Goal: Task Accomplishment & Management: Manage account settings

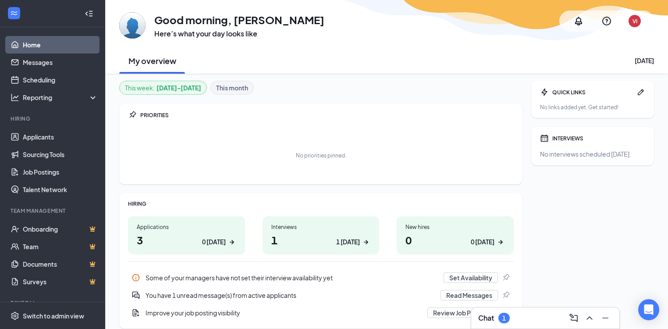
click at [504, 320] on div "1" at bounding box center [504, 317] width 4 height 7
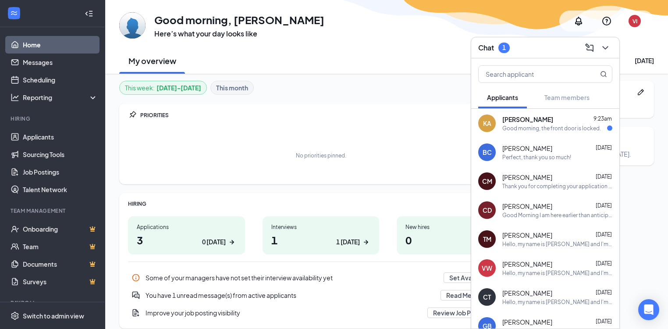
click at [533, 124] on div "Good morning, the front door is locked." at bounding box center [551, 127] width 99 height 7
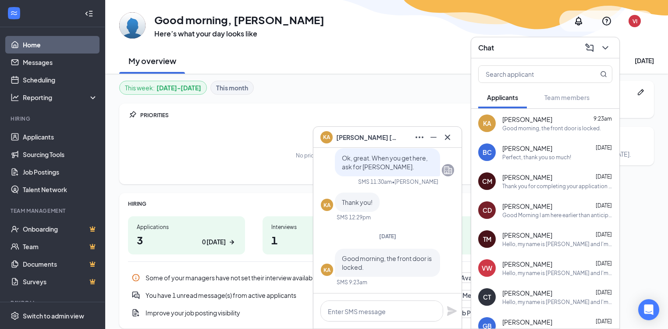
click at [517, 158] on div "Perfect, thank you so much!" at bounding box center [536, 156] width 69 height 7
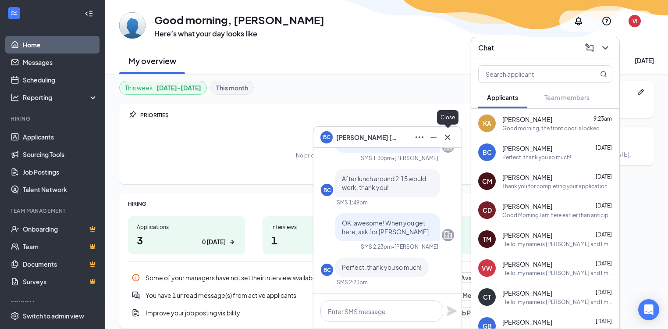
click at [447, 134] on icon "Cross" at bounding box center [447, 137] width 11 height 11
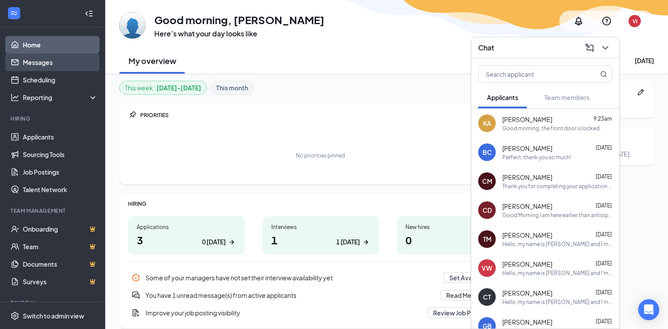
click at [37, 64] on link "Messages" at bounding box center [60, 62] width 75 height 18
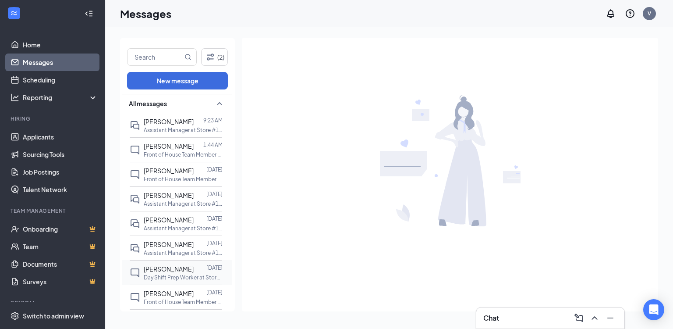
click at [156, 272] on div "[PERSON_NAME]" at bounding box center [169, 269] width 50 height 10
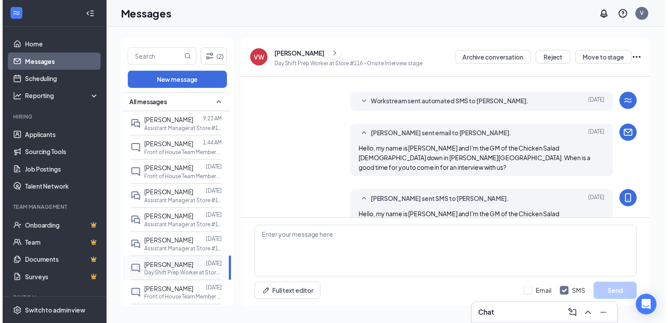
scroll to position [119, 0]
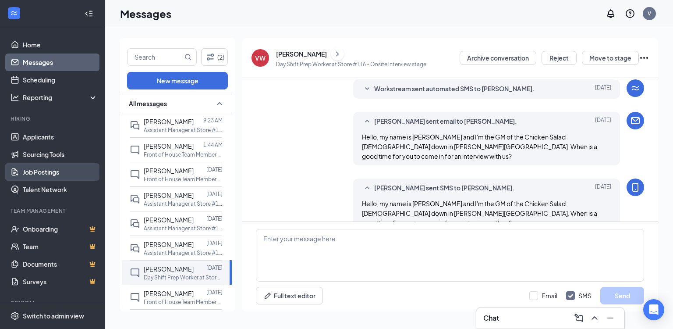
click at [28, 171] on link "Job Postings" at bounding box center [60, 172] width 75 height 18
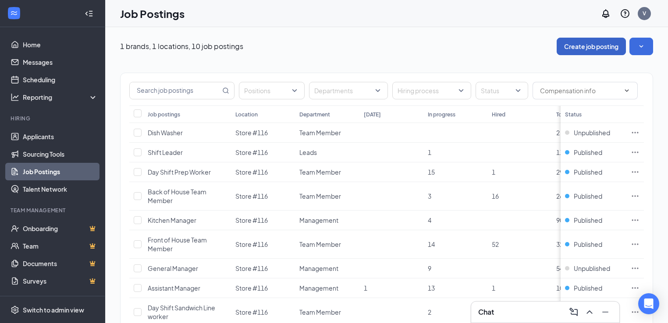
click at [583, 46] on button "Create job posting" at bounding box center [590, 47] width 69 height 18
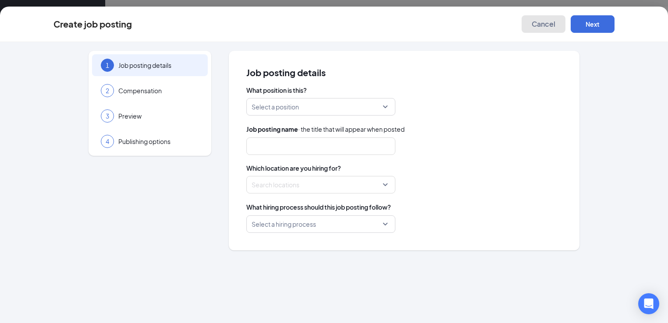
click at [555, 25] on span "Cancel" at bounding box center [543, 24] width 24 height 9
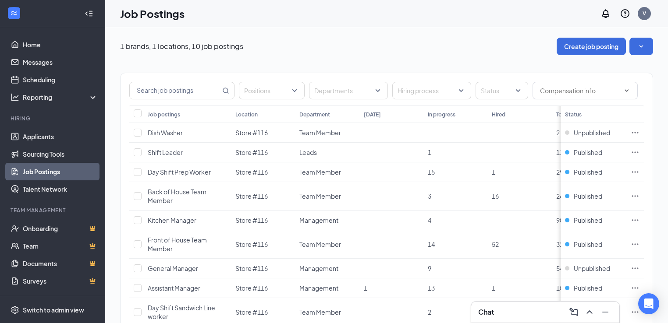
click at [85, 12] on icon "Collapse" at bounding box center [89, 13] width 9 height 9
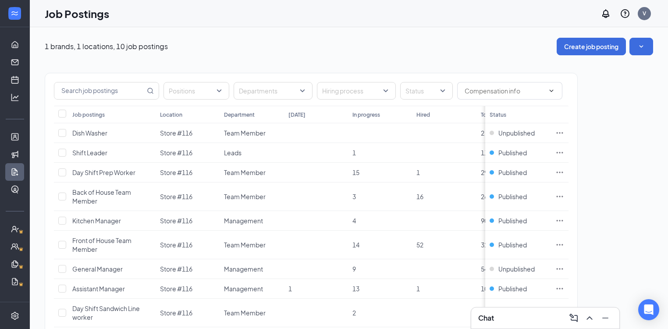
click at [4, 35] on ul "Home Messages Scheduling Hiring Applicants Sourcing Tools Job Postings Talent N…" at bounding box center [14, 180] width 29 height 306
click at [8, 35] on ul "Home Messages Scheduling Hiring Applicants Sourcing Tools Job Postings Talent N…" at bounding box center [14, 180] width 29 height 306
click at [15, 16] on icon "Expand" at bounding box center [15, 13] width 9 height 9
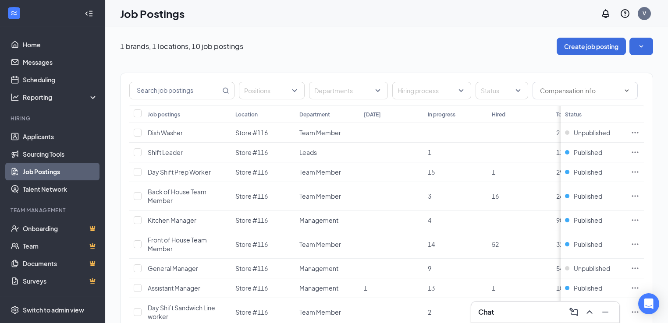
click at [57, 173] on link "Job Postings" at bounding box center [60, 172] width 75 height 18
click at [46, 174] on link "Job Postings" at bounding box center [60, 172] width 75 height 18
click at [45, 174] on link "Job Postings" at bounding box center [60, 172] width 75 height 18
click at [158, 131] on span "Dish Washer" at bounding box center [165, 133] width 35 height 8
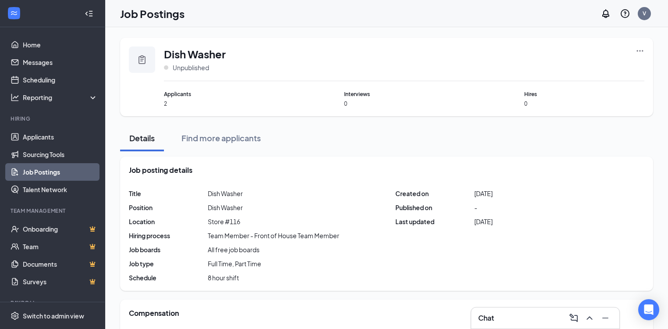
click at [32, 173] on link "Job Postings" at bounding box center [60, 172] width 75 height 18
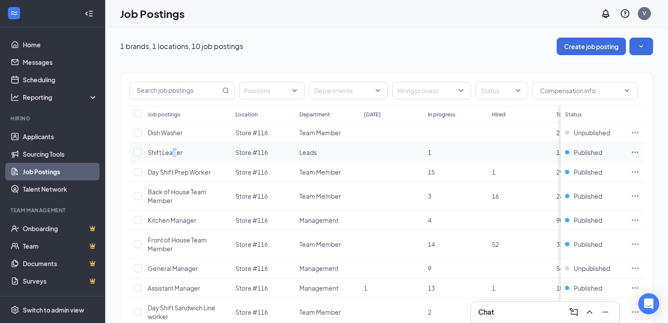
click at [175, 151] on span "Shift Leader" at bounding box center [165, 152] width 35 height 8
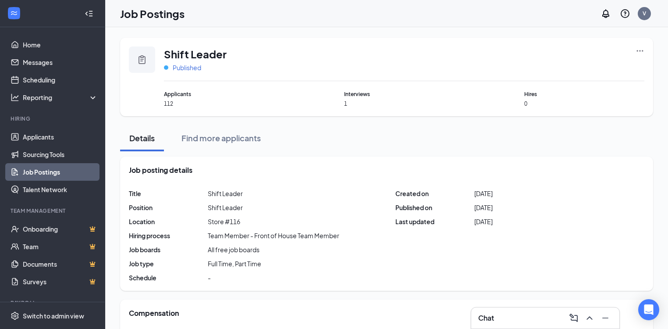
drag, startPoint x: 175, startPoint y: 151, endPoint x: 176, endPoint y: 67, distance: 84.6
click at [176, 67] on span "Published" at bounding box center [187, 67] width 28 height 9
click at [32, 45] on link "Home" at bounding box center [60, 45] width 75 height 18
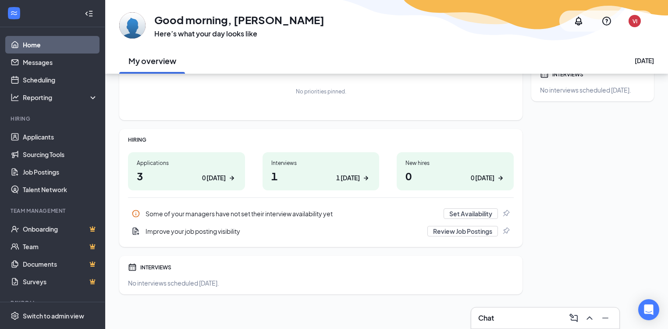
scroll to position [64, 0]
click at [23, 173] on link "Job Postings" at bounding box center [60, 172] width 75 height 18
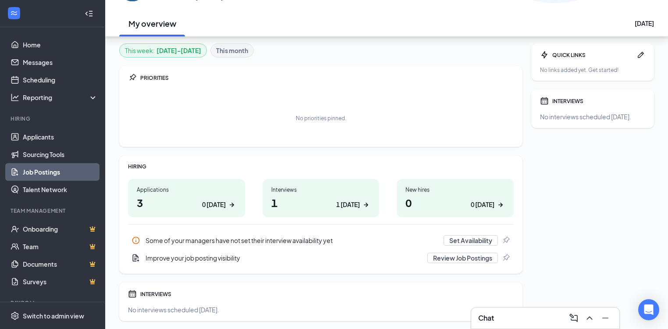
scroll to position [70, 0]
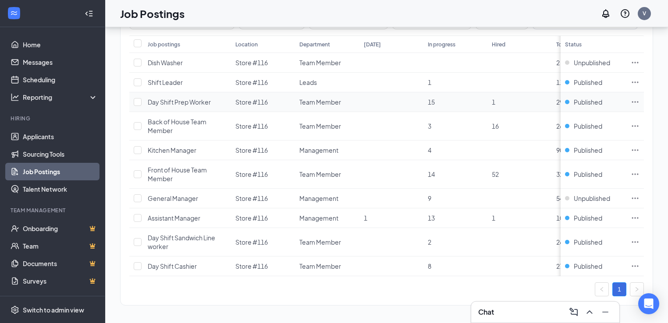
click at [173, 100] on span "Day Shift Prep Worker" at bounding box center [179, 102] width 63 height 8
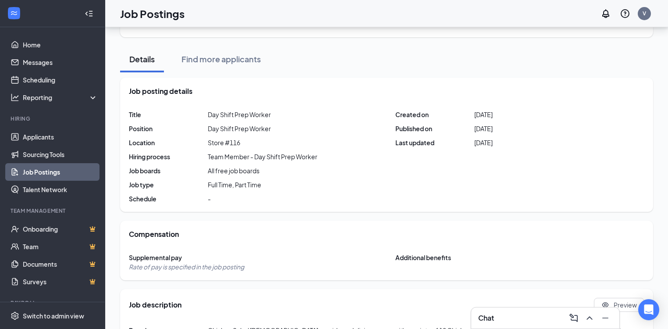
scroll to position [70, 0]
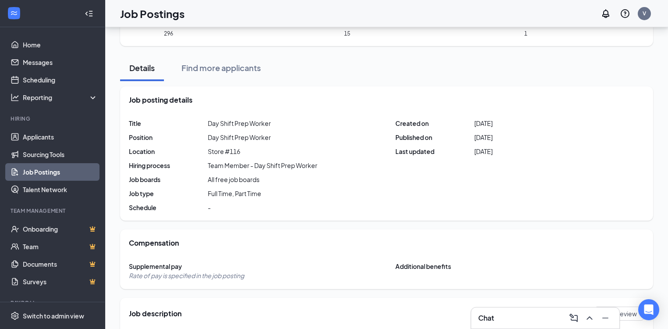
drag, startPoint x: 153, startPoint y: 152, endPoint x: 221, endPoint y: 148, distance: 68.0
click at [221, 148] on span "Store #116" at bounding box center [224, 151] width 32 height 9
click at [223, 148] on span "Store #116" at bounding box center [224, 151] width 32 height 9
drag, startPoint x: 223, startPoint y: 148, endPoint x: 238, endPoint y: 152, distance: 16.4
click at [238, 152] on span "Store #116" at bounding box center [224, 151] width 32 height 9
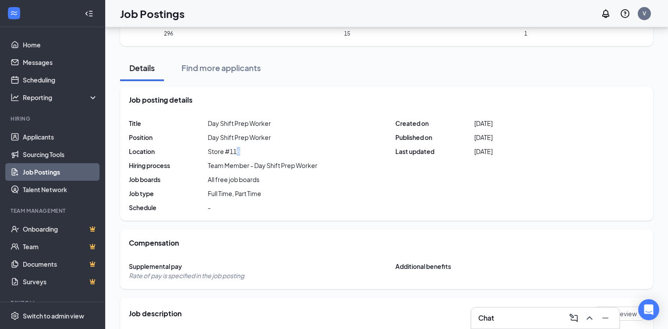
click at [239, 152] on span "Store #116" at bounding box center [224, 151] width 32 height 9
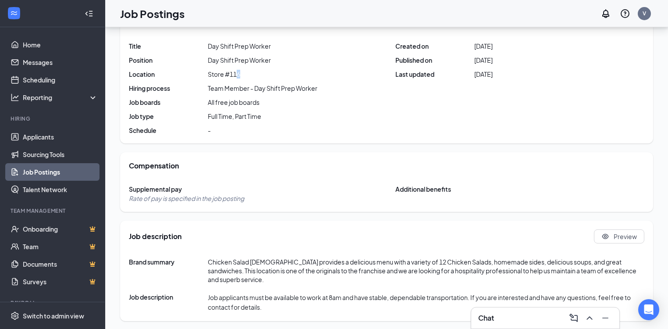
scroll to position [150, 0]
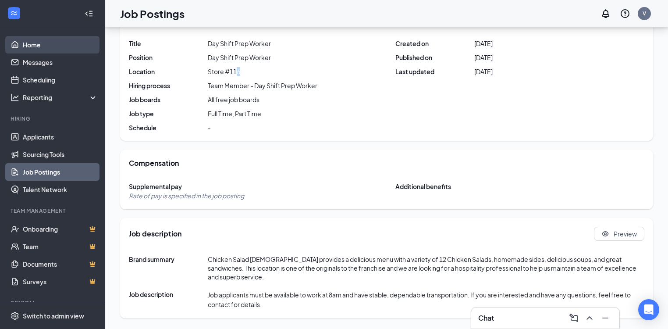
click at [41, 45] on link "Home" at bounding box center [60, 45] width 75 height 18
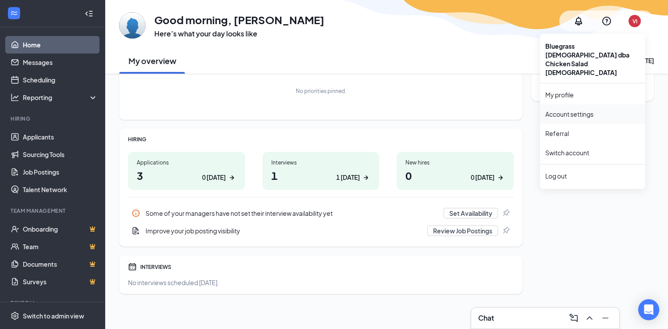
click at [556, 90] on link "My profile" at bounding box center [592, 94] width 95 height 9
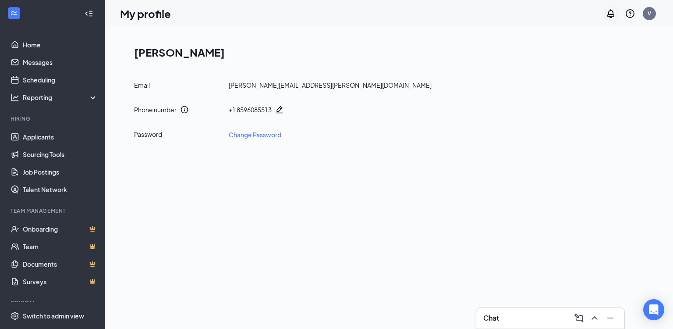
click at [609, 15] on icon "Notifications" at bounding box center [610, 13] width 11 height 11
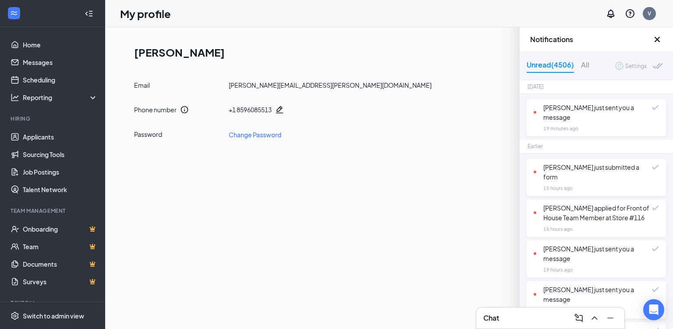
click at [631, 69] on div "Settings" at bounding box center [635, 66] width 21 height 9
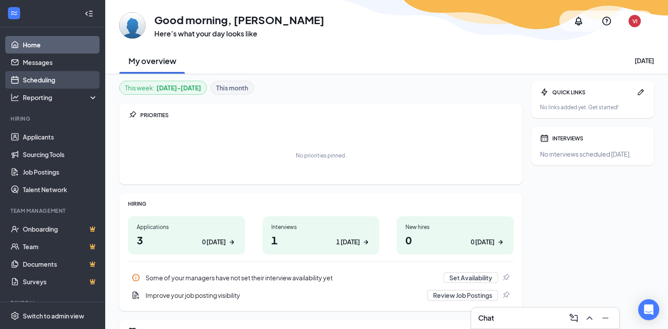
click at [40, 75] on link "Scheduling" at bounding box center [60, 80] width 75 height 18
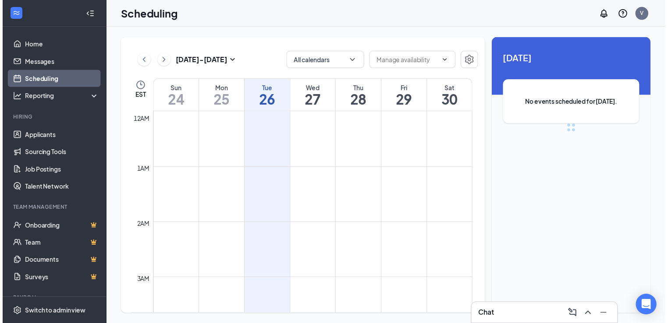
scroll to position [431, 0]
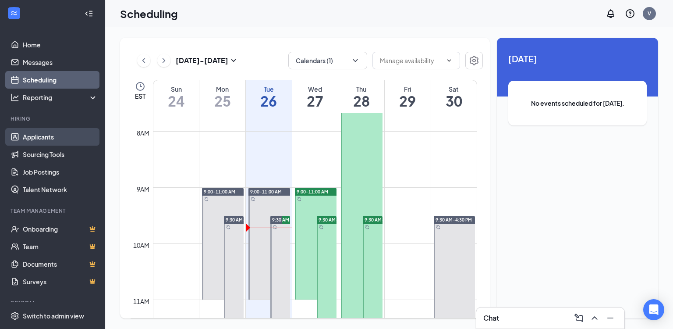
click at [49, 136] on link "Applicants" at bounding box center [60, 137] width 75 height 18
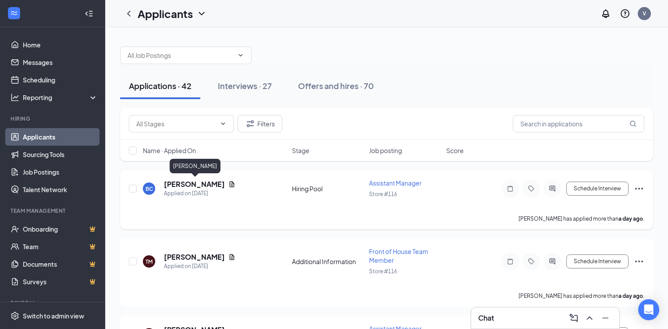
click at [190, 183] on h5 "[PERSON_NAME]" at bounding box center [194, 184] width 61 height 10
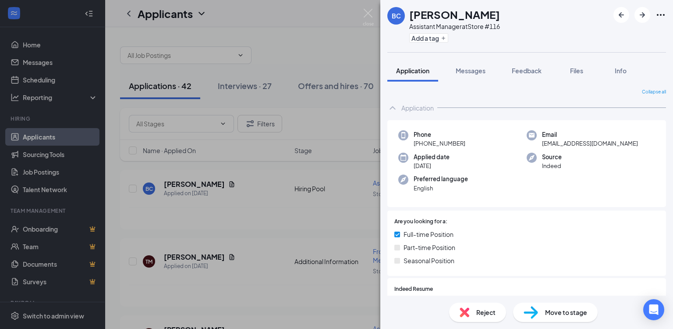
click at [26, 226] on div "BC Bradley Christensen Assistant Manager at Store #116 Add a tag Application Me…" at bounding box center [336, 164] width 673 height 329
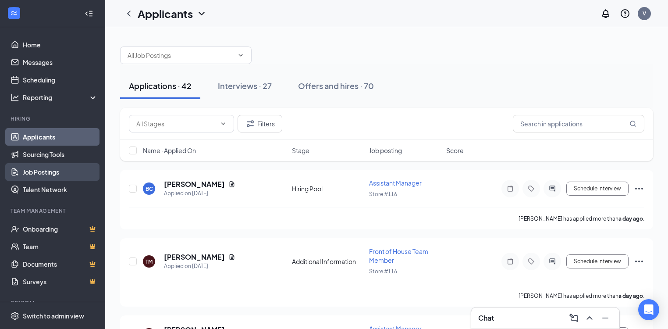
click at [23, 170] on link "Job Postings" at bounding box center [60, 172] width 75 height 18
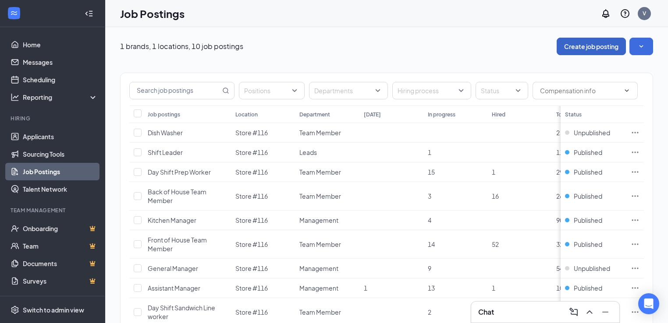
click at [598, 49] on button "Create job posting" at bounding box center [590, 47] width 69 height 18
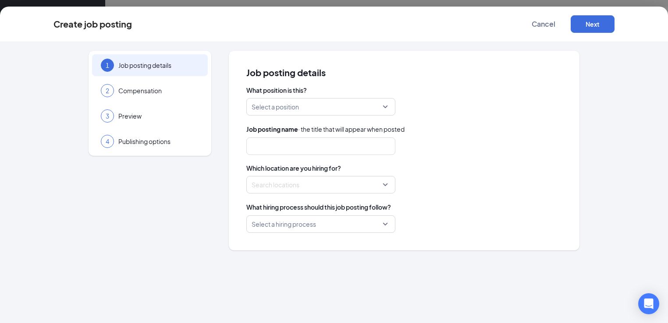
click at [384, 184] on div at bounding box center [318, 185] width 132 height 14
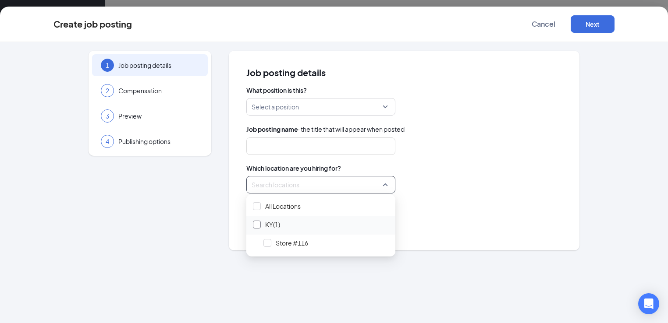
click at [255, 225] on div at bounding box center [257, 225] width 8 height 8
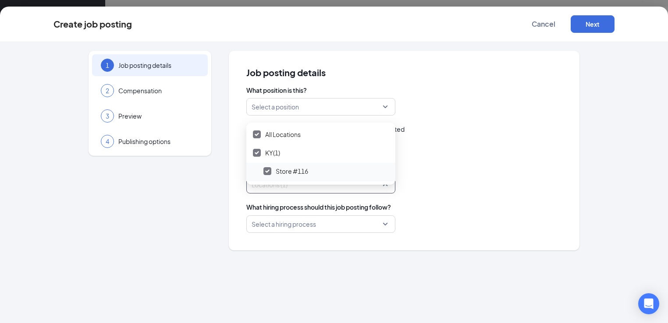
scroll to position [75, 0]
click at [282, 167] on span "Store #116" at bounding box center [292, 171] width 32 height 9
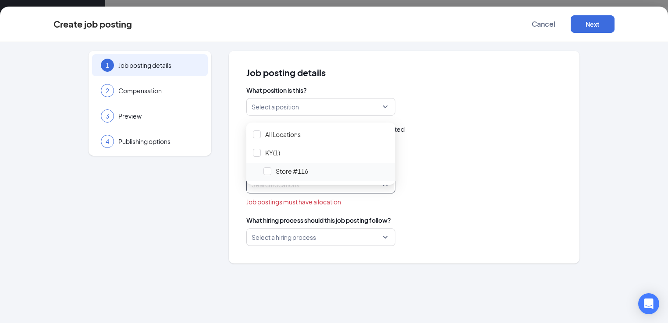
click at [271, 168] on span "Store #116" at bounding box center [325, 171] width 131 height 17
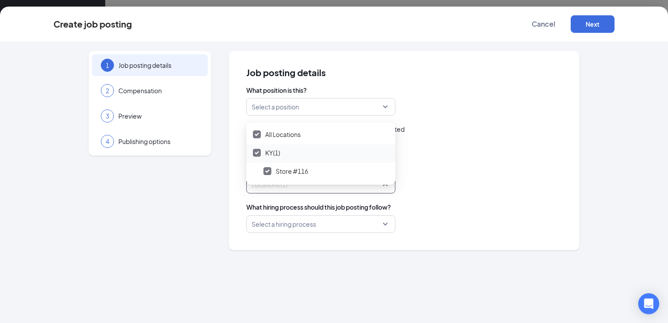
click at [261, 146] on span "KY(1)" at bounding box center [321, 153] width 142 height 17
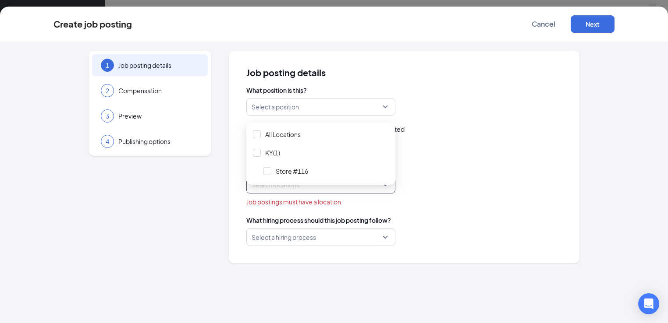
click at [558, 196] on div "Which location are you hiring for? Search locations Job postings must have a lo…" at bounding box center [403, 185] width 315 height 43
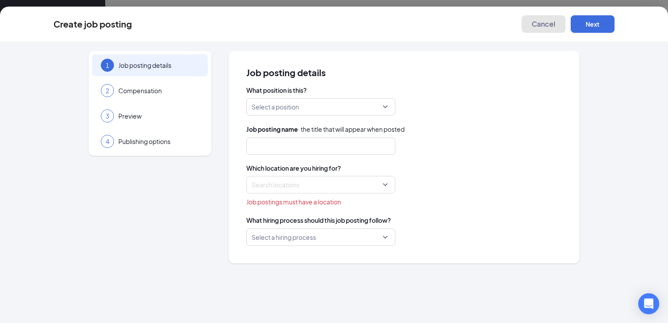
click at [555, 27] on span "Cancel" at bounding box center [543, 24] width 24 height 9
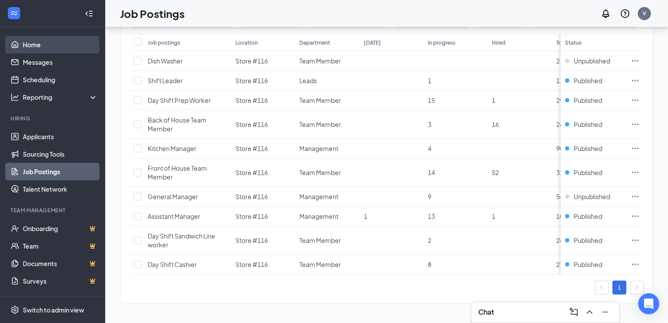
click at [24, 36] on link "Home" at bounding box center [60, 45] width 75 height 18
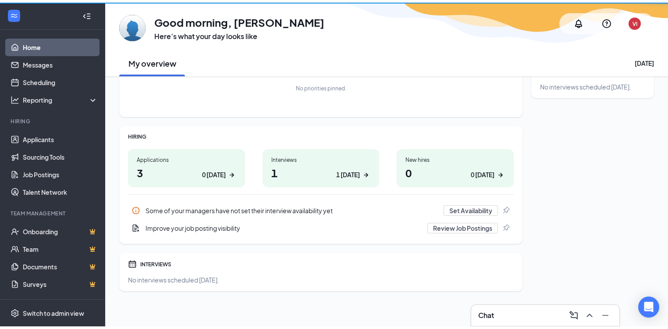
scroll to position [48, 0]
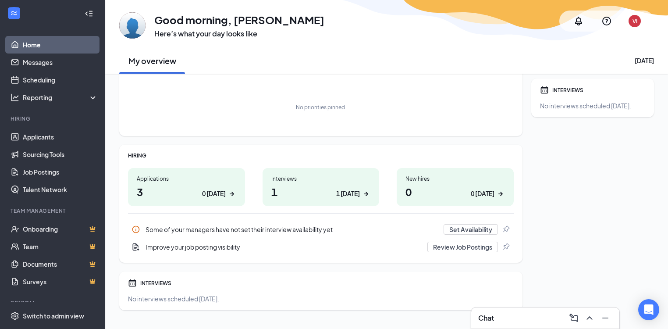
click at [86, 10] on icon "Collapse" at bounding box center [89, 13] width 9 height 9
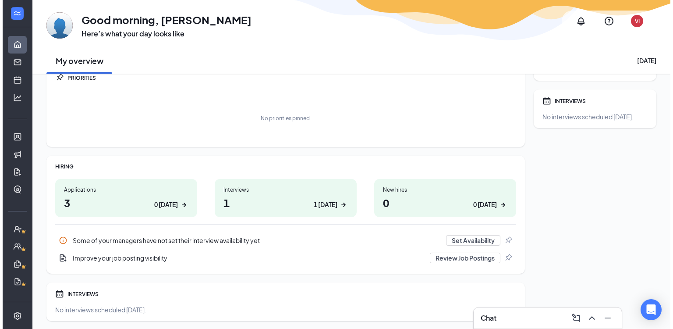
scroll to position [0, 0]
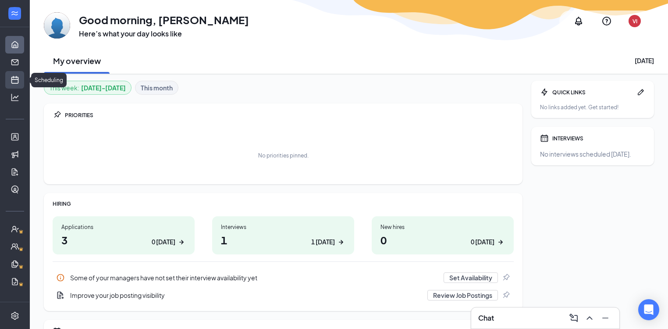
click at [23, 78] on link "Scheduling" at bounding box center [27, 80] width 9 height 18
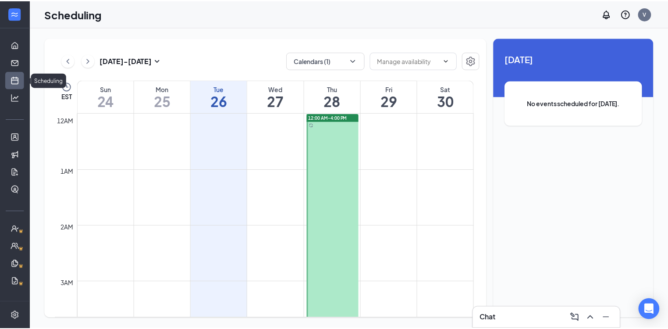
scroll to position [431, 0]
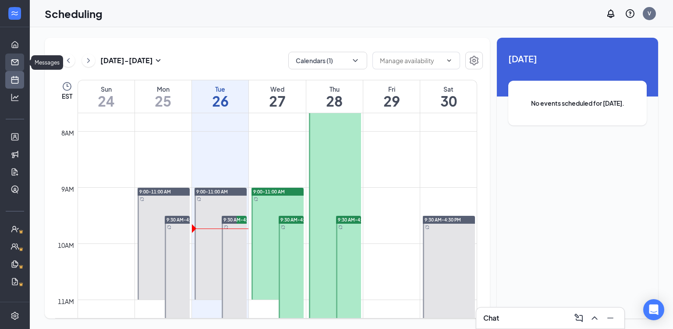
click at [23, 65] on link "Messages" at bounding box center [27, 62] width 9 height 18
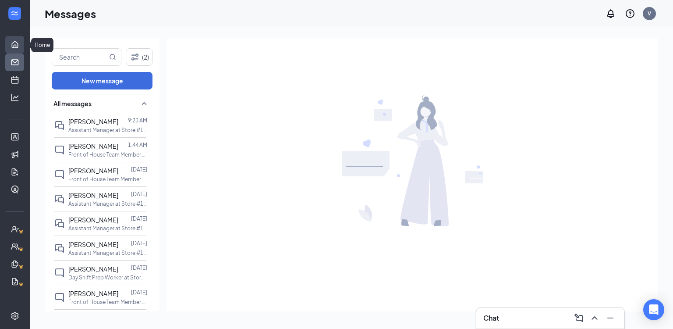
click at [23, 44] on link "Home" at bounding box center [27, 45] width 9 height 18
